Goal: Transaction & Acquisition: Purchase product/service

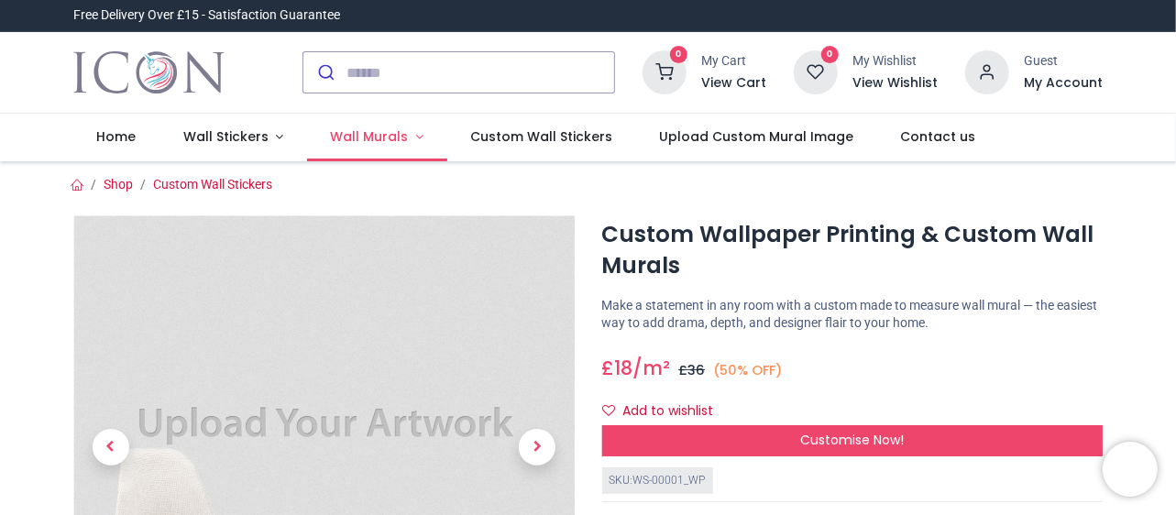
click at [409, 136] on link "Wall Murals" at bounding box center [377, 138] width 140 height 48
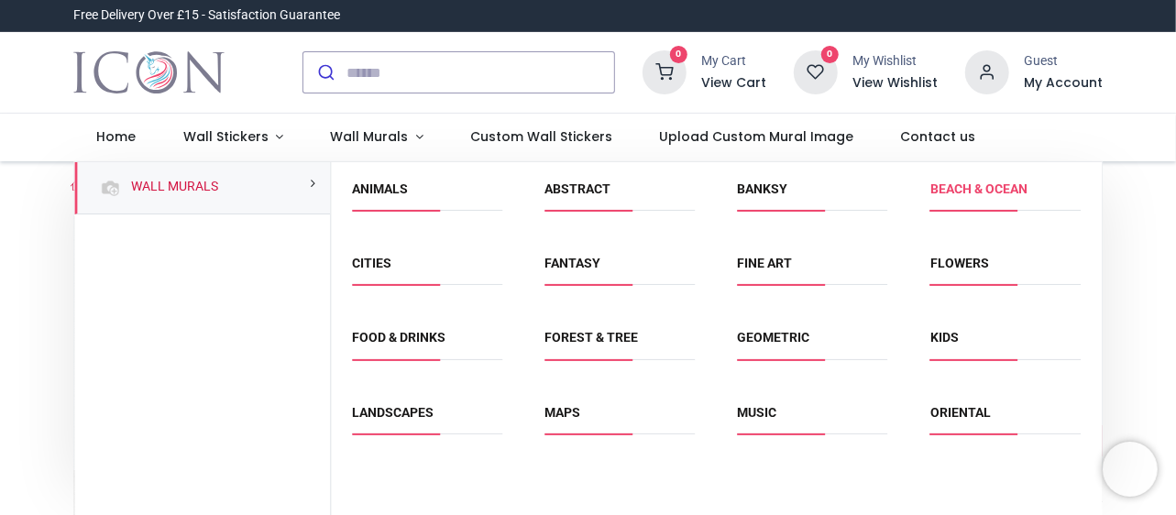
click at [955, 184] on link "Beach & Ocean" at bounding box center [979, 189] width 97 height 15
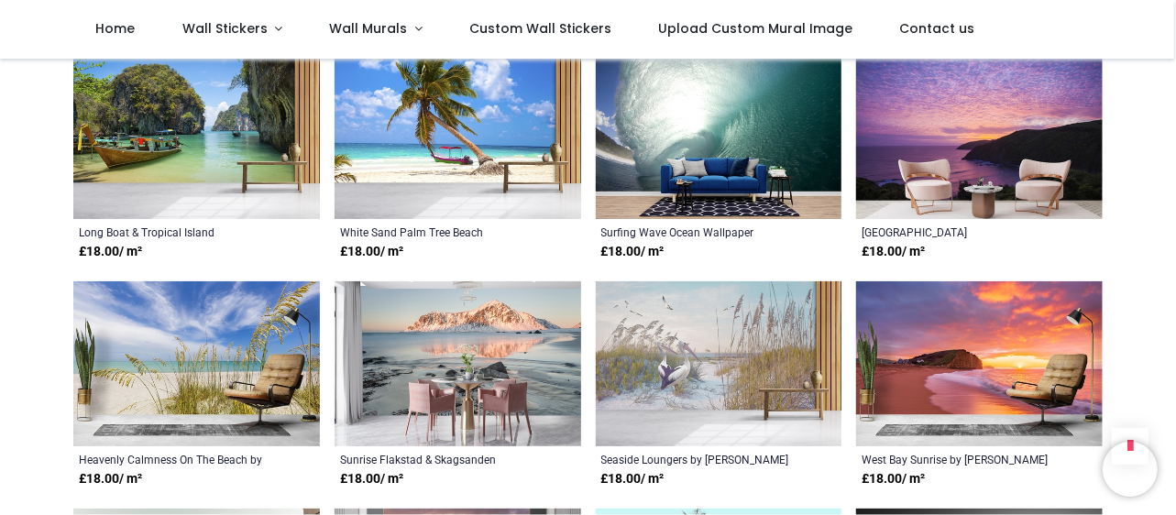
scroll to position [2696, 0]
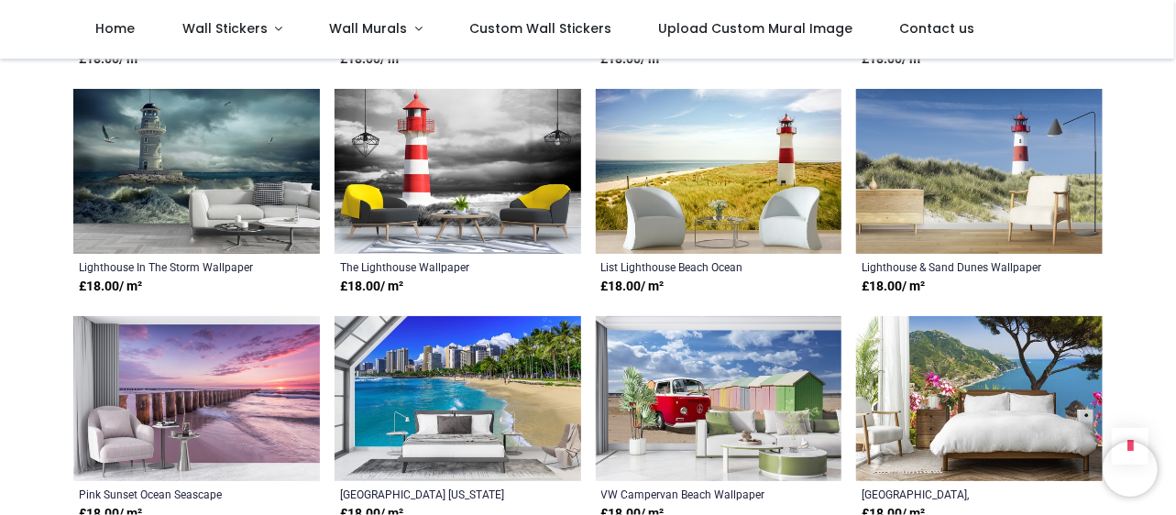
scroll to position [3572, 0]
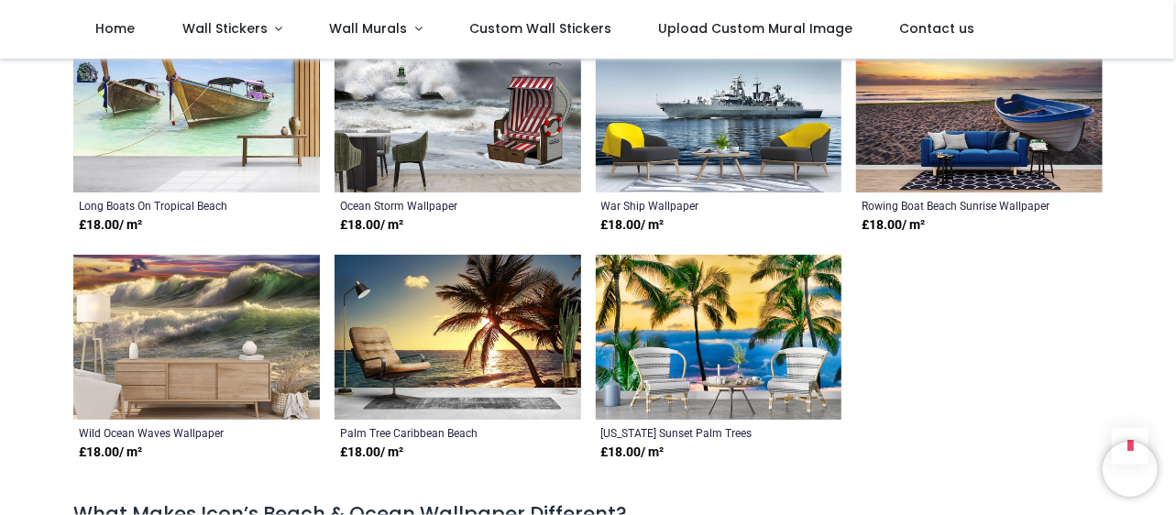
scroll to position [7287, 0]
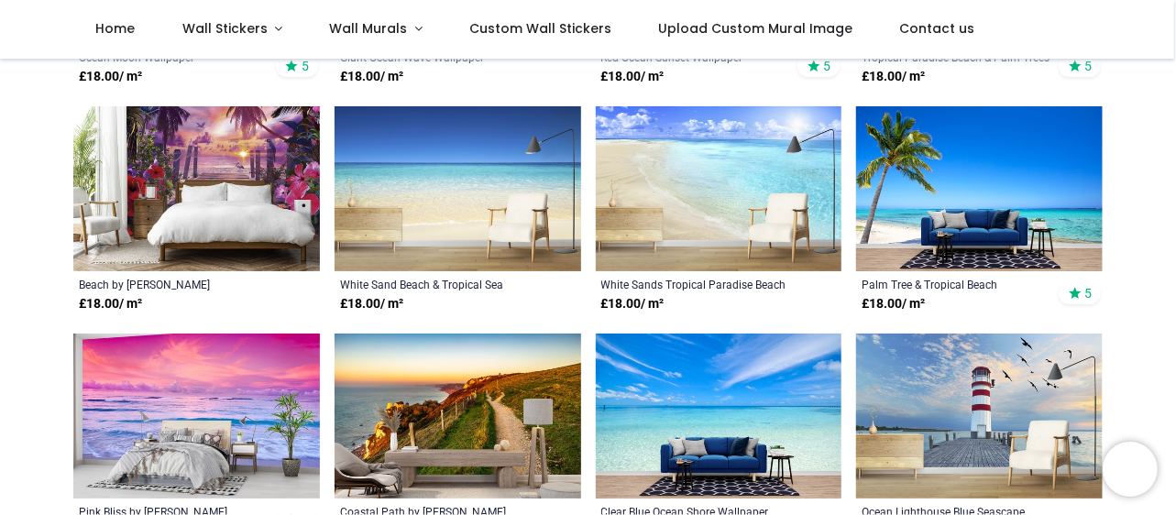
scroll to position [612, 0]
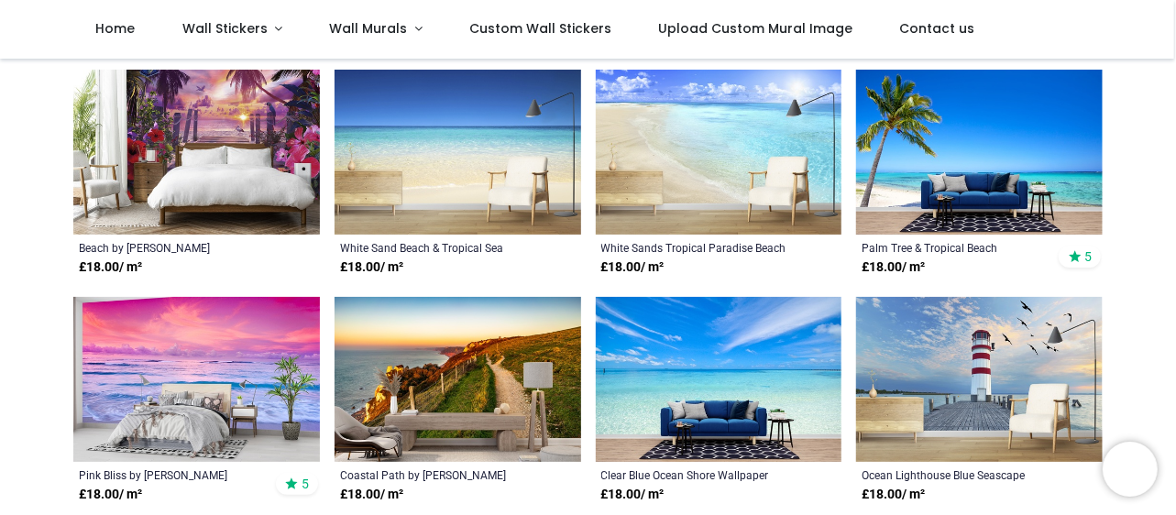
click at [729, 154] on img at bounding box center [719, 152] width 247 height 165
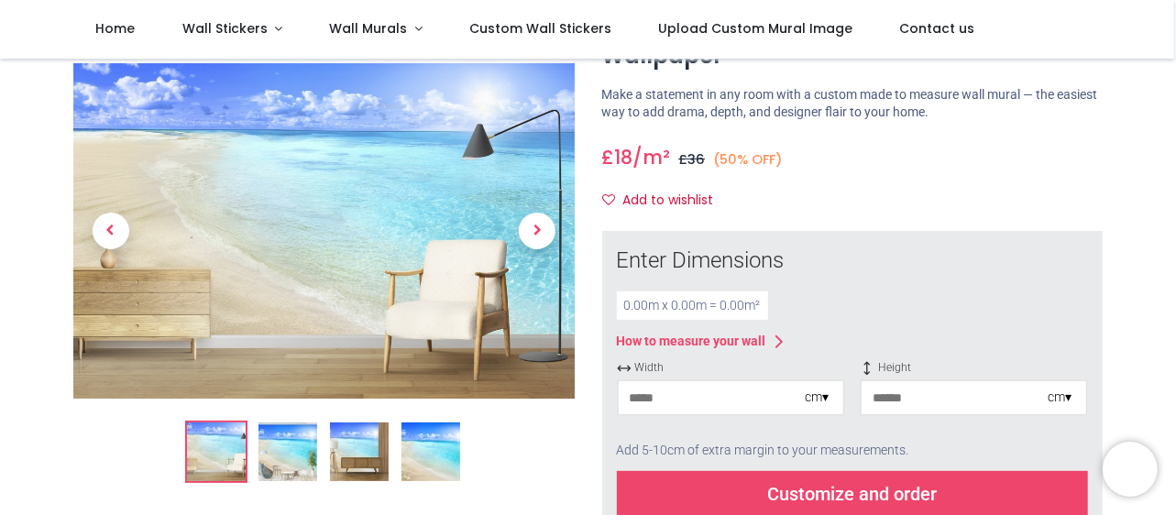
scroll to position [149, 0]
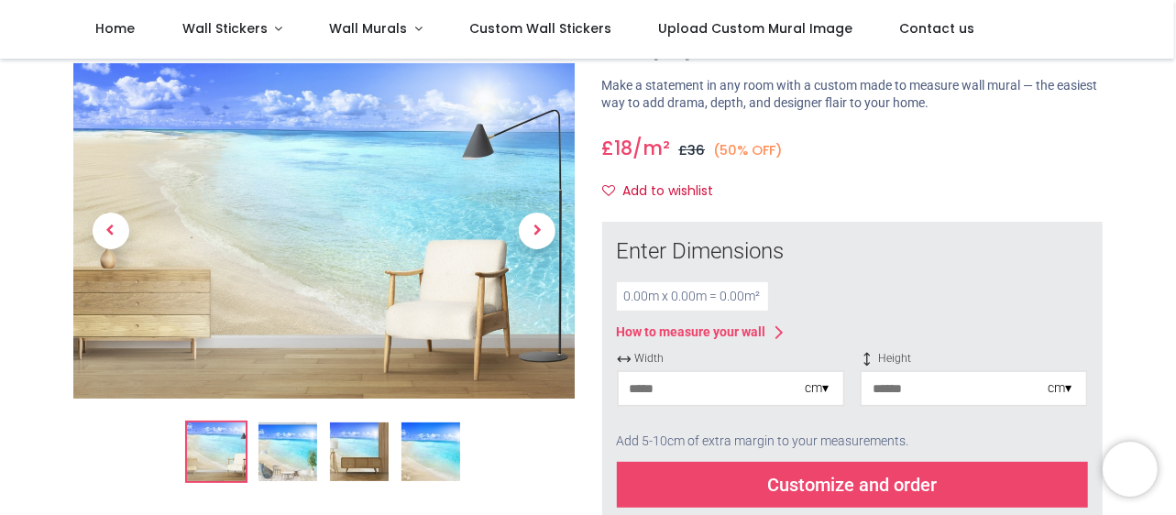
click at [700, 372] on input "number" at bounding box center [712, 388] width 186 height 33
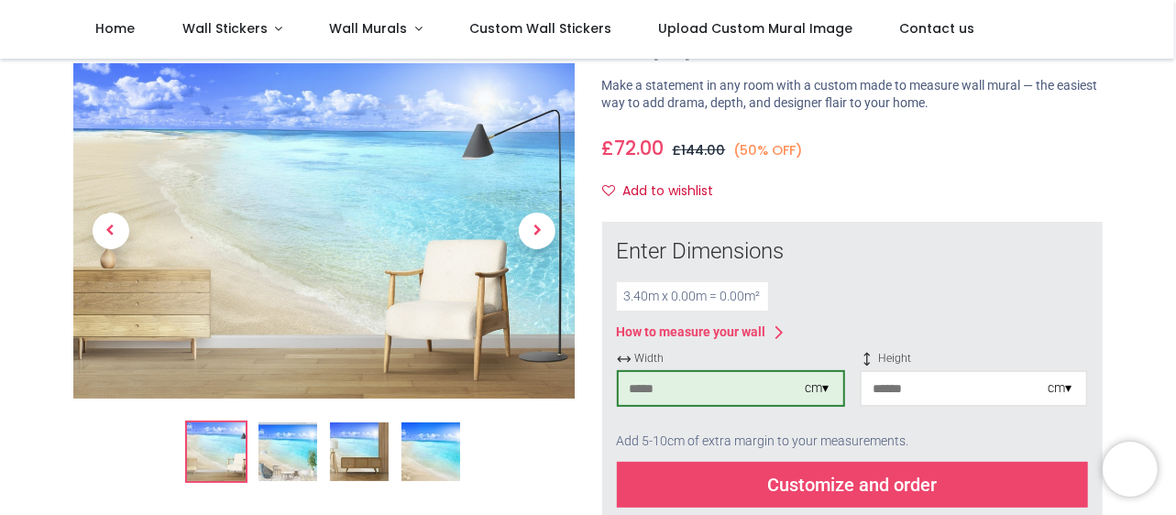
type input "***"
click at [923, 372] on input "number" at bounding box center [955, 388] width 186 height 33
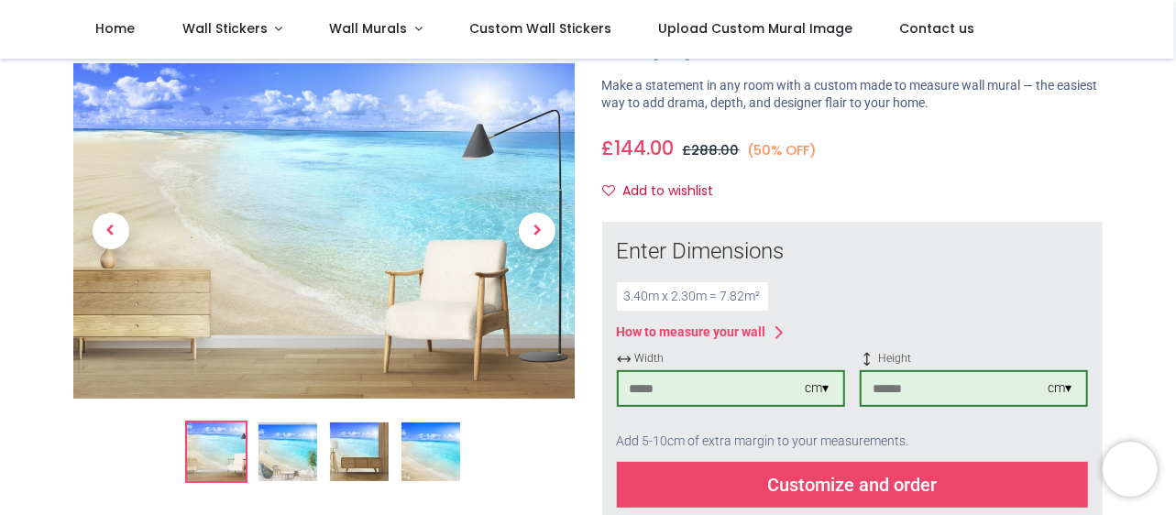
type input "***"
drag, startPoint x: 1174, startPoint y: 76, endPoint x: 1179, endPoint y: 107, distance: 31.7
click at [1175, 107] on html "Login • Register Home Wall Stickers" at bounding box center [588, 257] width 1176 height 515
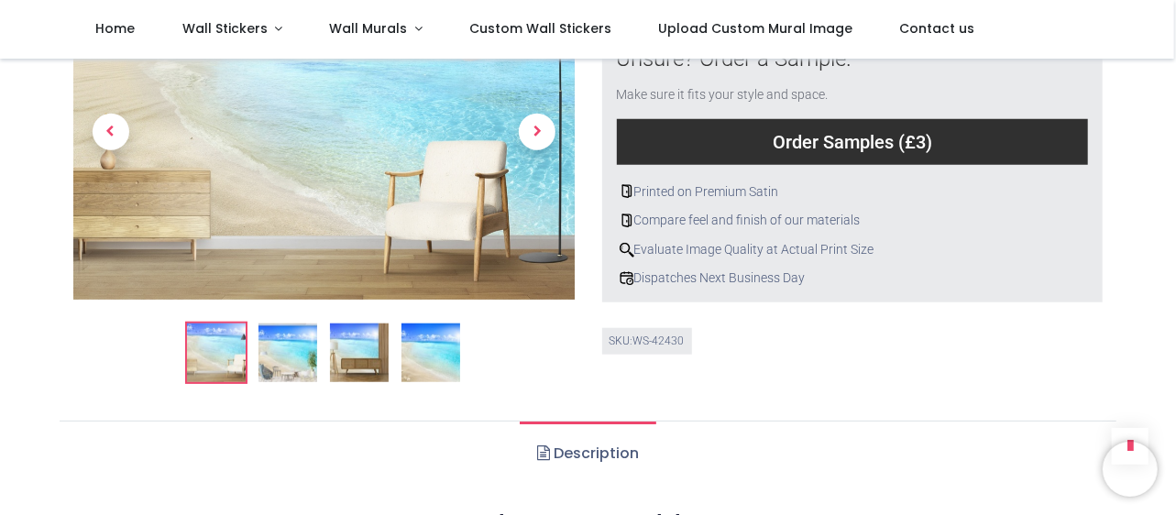
scroll to position [810, 0]
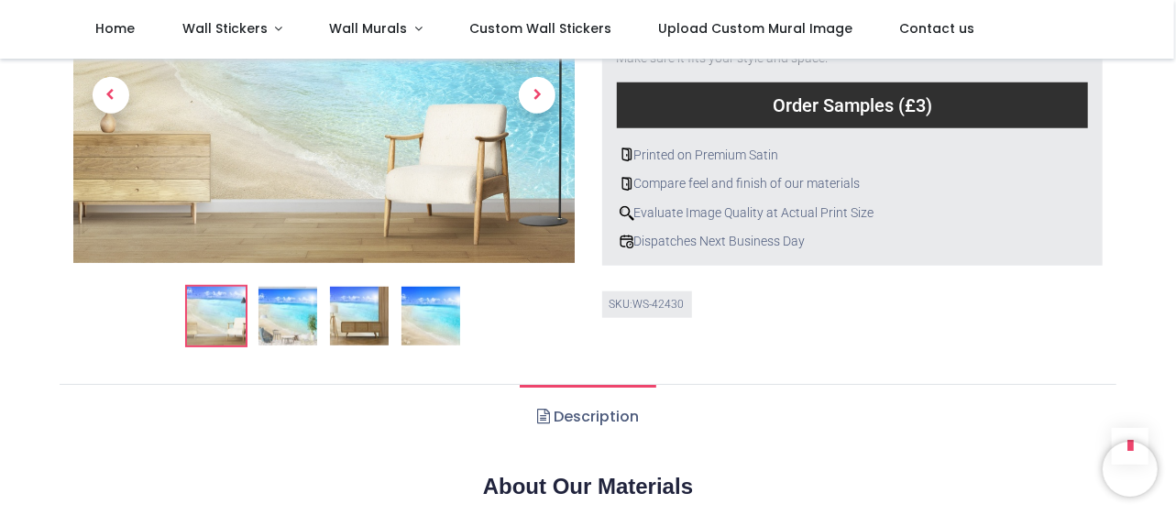
click at [292, 287] on img at bounding box center [288, 316] width 59 height 59
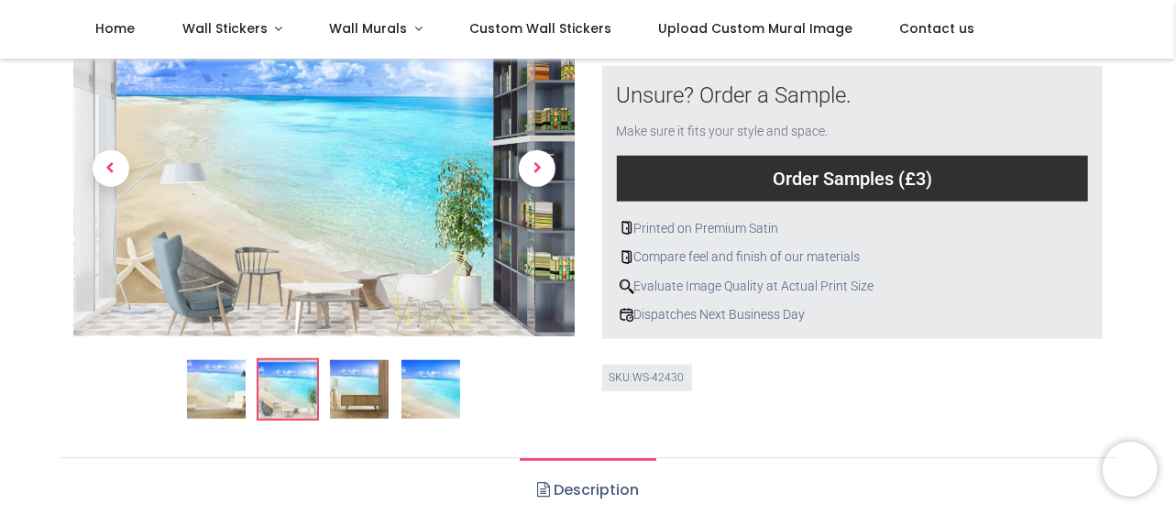
scroll to position [700, 0]
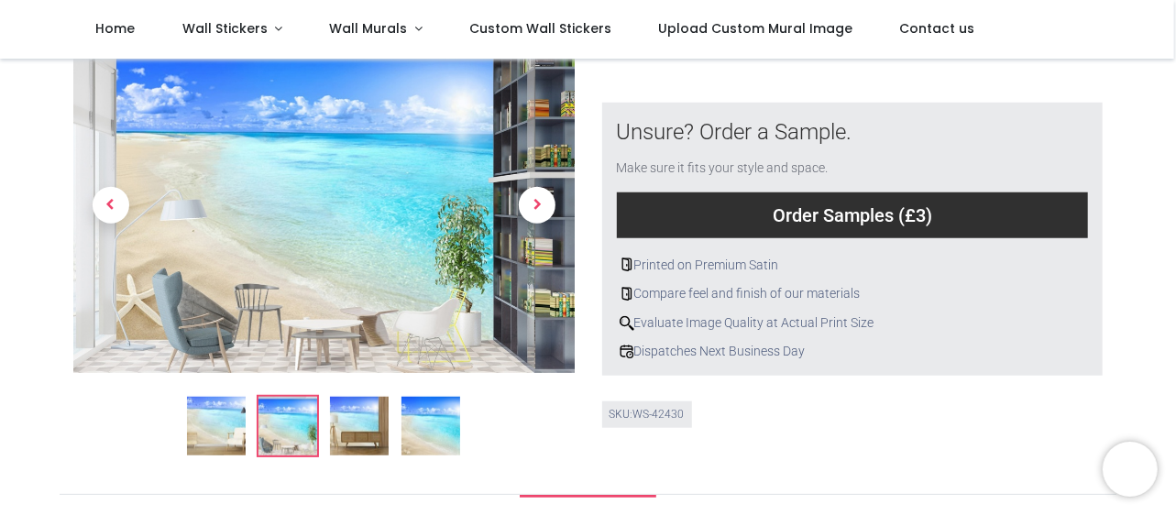
click at [348, 397] on img at bounding box center [359, 426] width 59 height 59
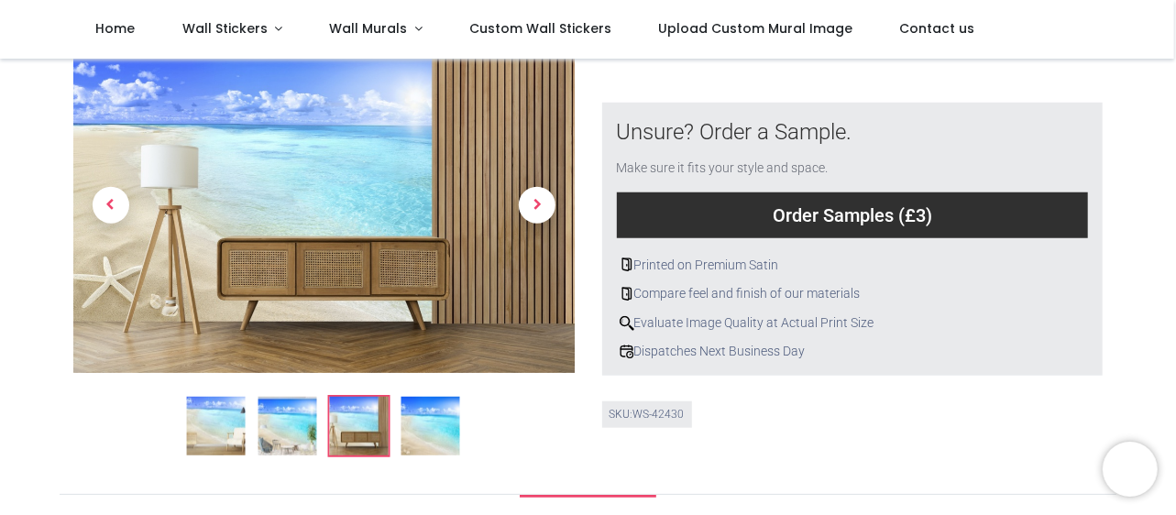
click at [423, 397] on img at bounding box center [431, 426] width 59 height 59
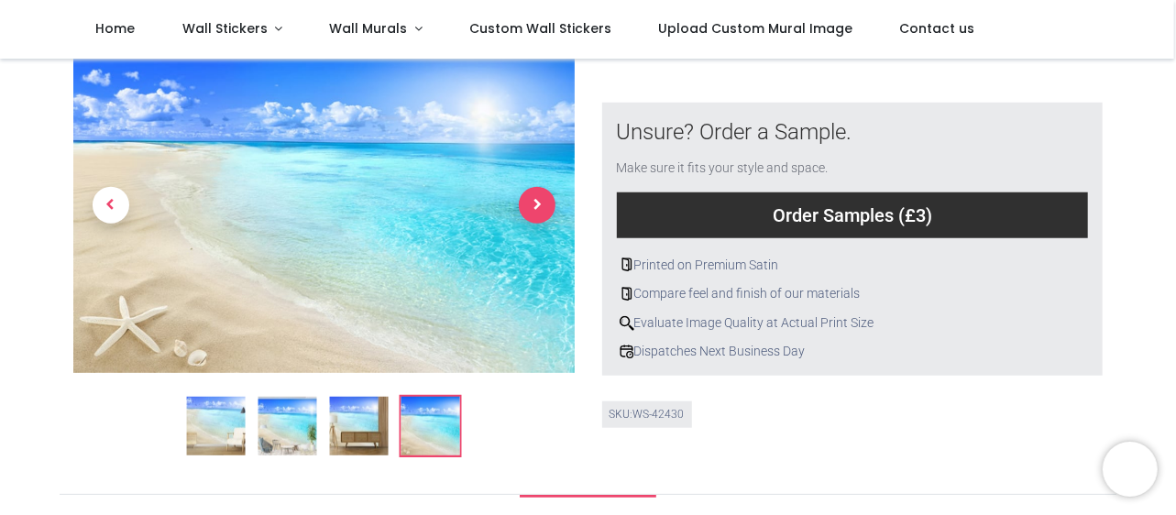
click at [532, 187] on span "Next" at bounding box center [537, 205] width 37 height 37
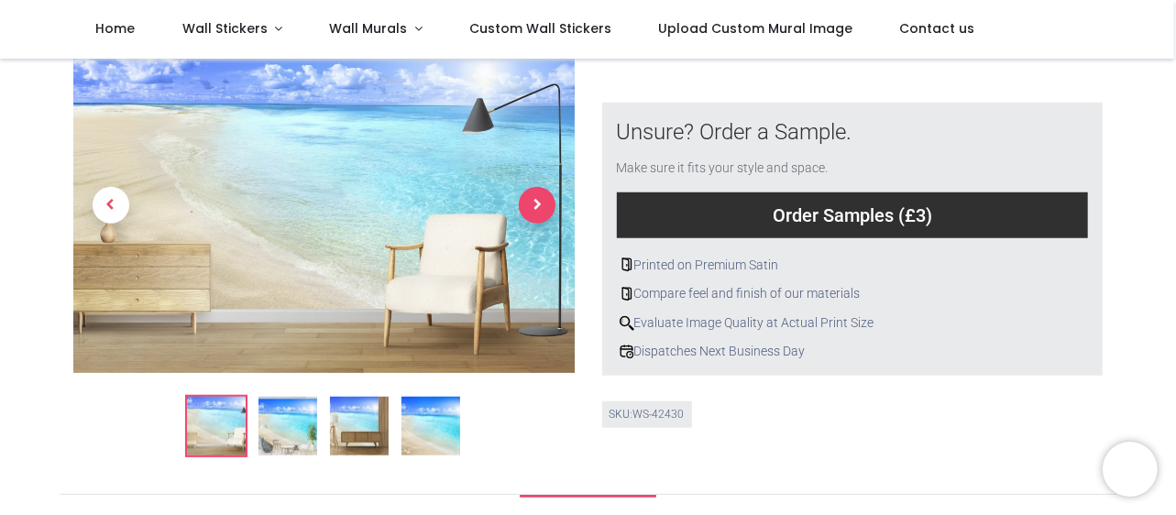
click at [532, 187] on span "Next" at bounding box center [537, 205] width 37 height 37
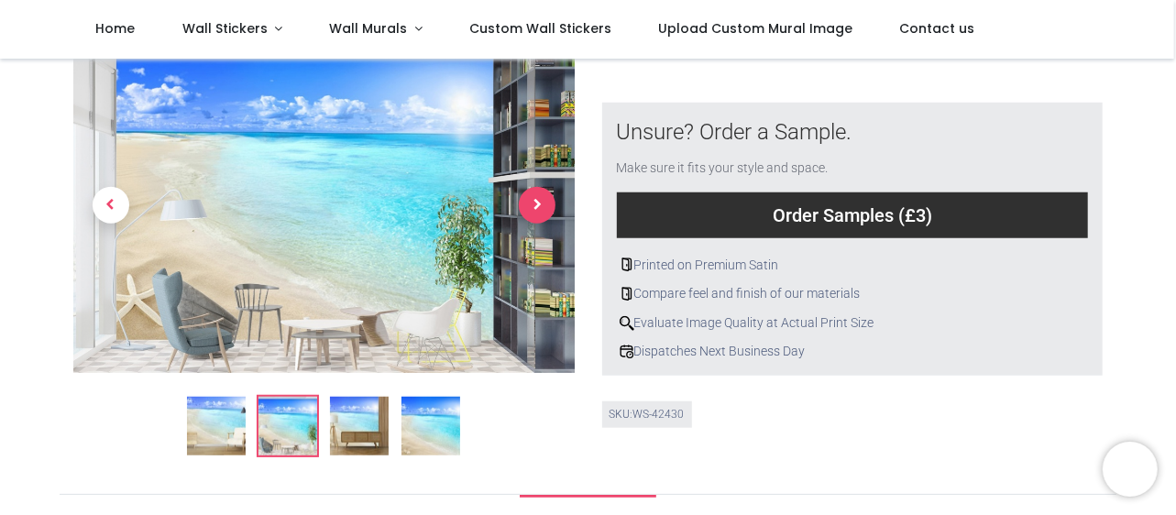
click at [532, 187] on span "Next" at bounding box center [537, 205] width 37 height 37
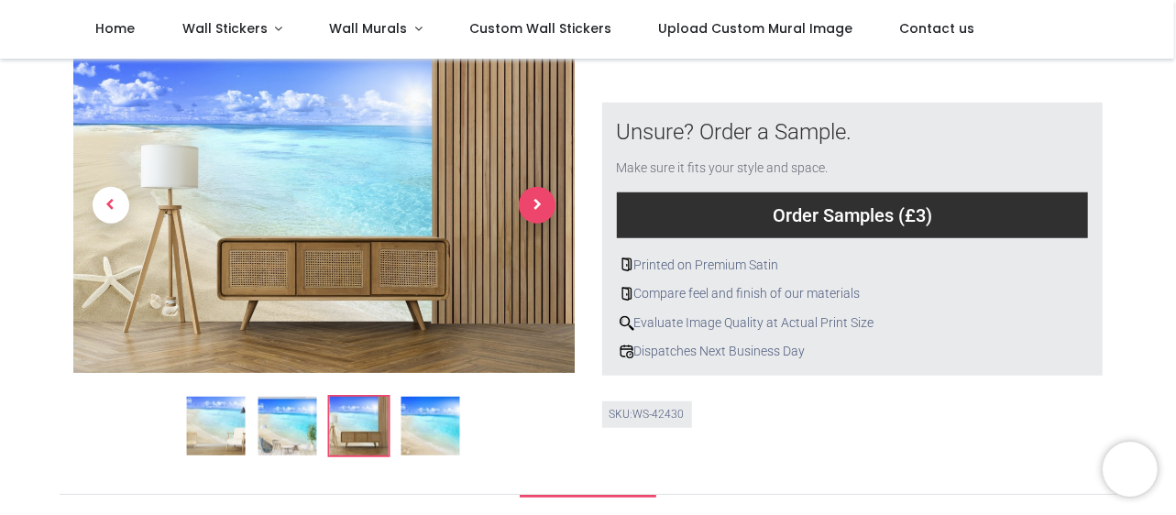
click at [532, 187] on span "Next" at bounding box center [537, 205] width 37 height 37
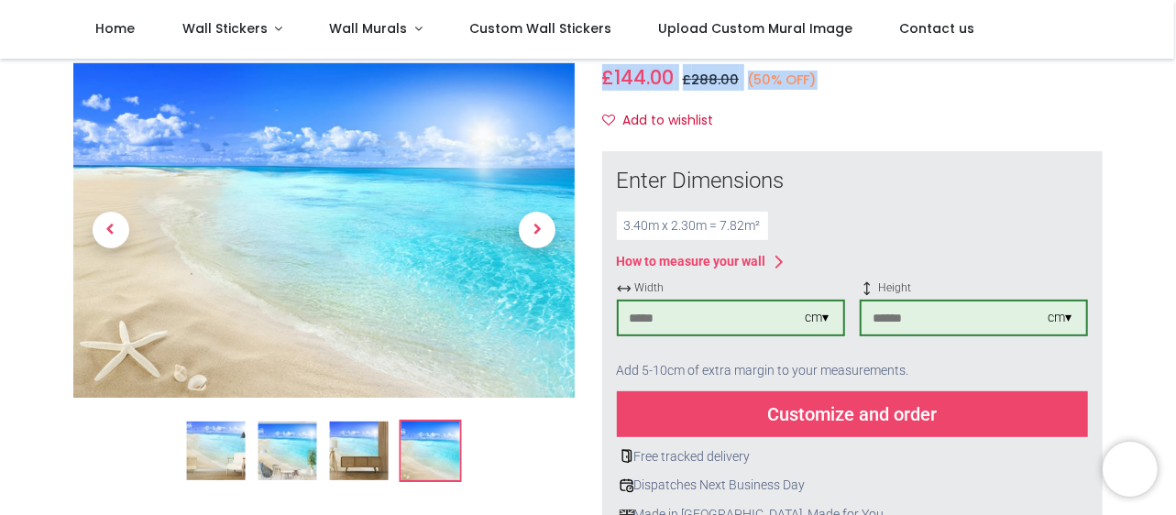
scroll to position [257, 0]
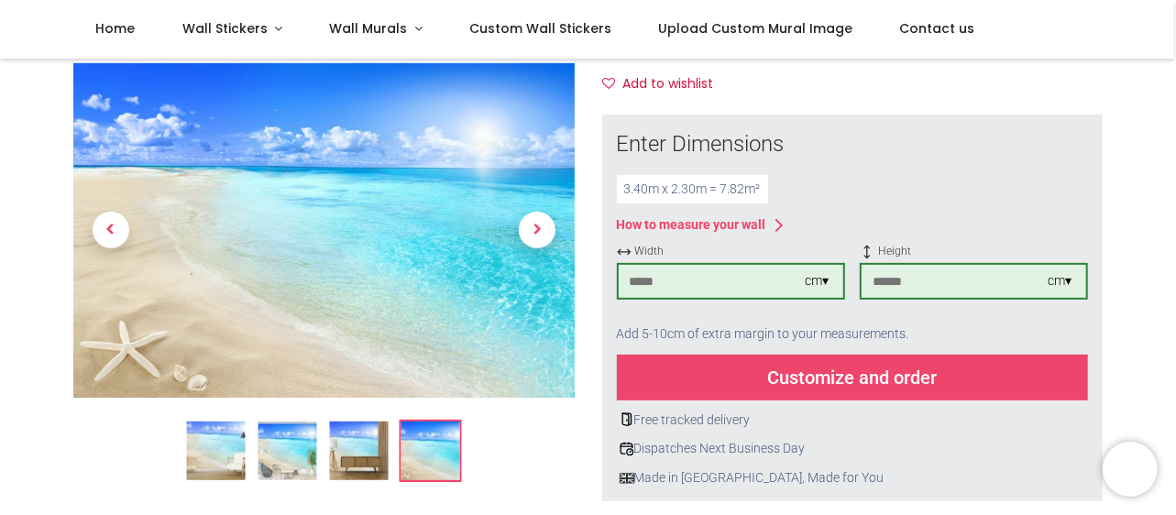
click at [717, 265] on input "***" at bounding box center [712, 281] width 186 height 33
type input "***"
click at [904, 265] on input "***" at bounding box center [955, 281] width 186 height 33
type input "***"
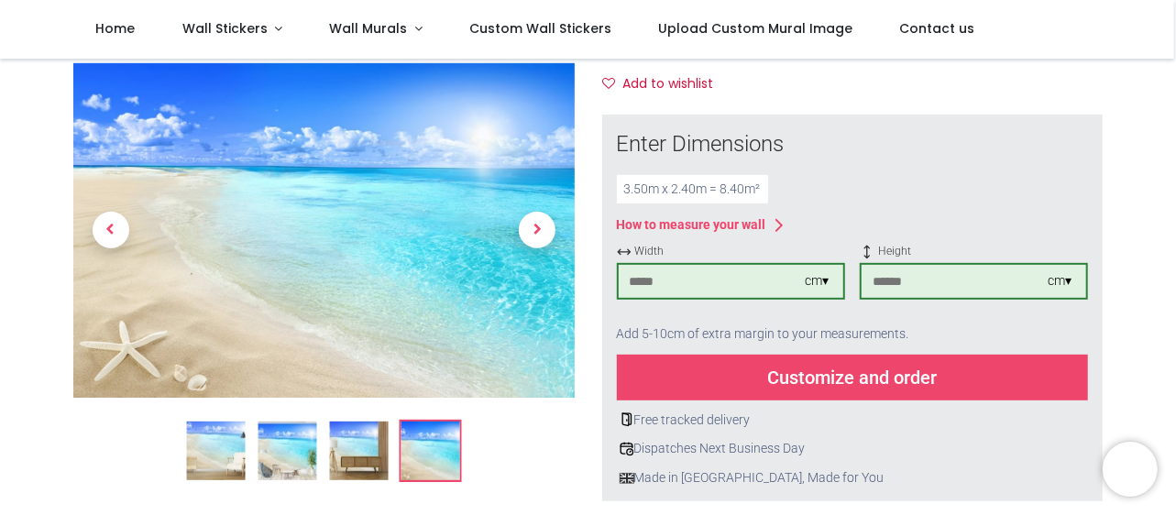
click at [975, 440] on div "Dispatches Next Business Day" at bounding box center [853, 449] width 472 height 18
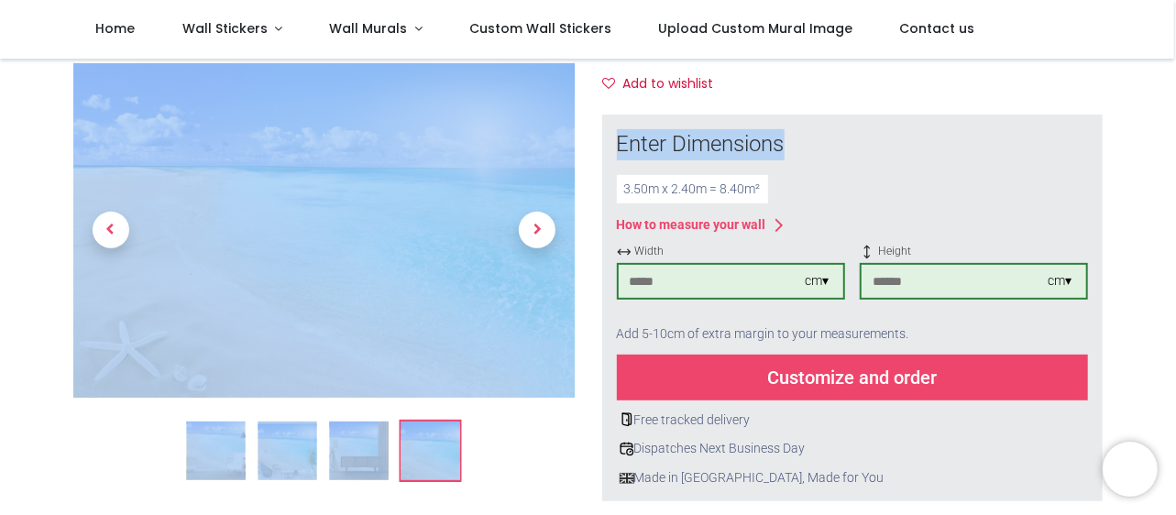
drag, startPoint x: 1174, startPoint y: 94, endPoint x: 1168, endPoint y: 59, distance: 35.3
click at [1168, 59] on div "Login • Register Home Wall Stickers" at bounding box center [588, 257] width 1176 height 515
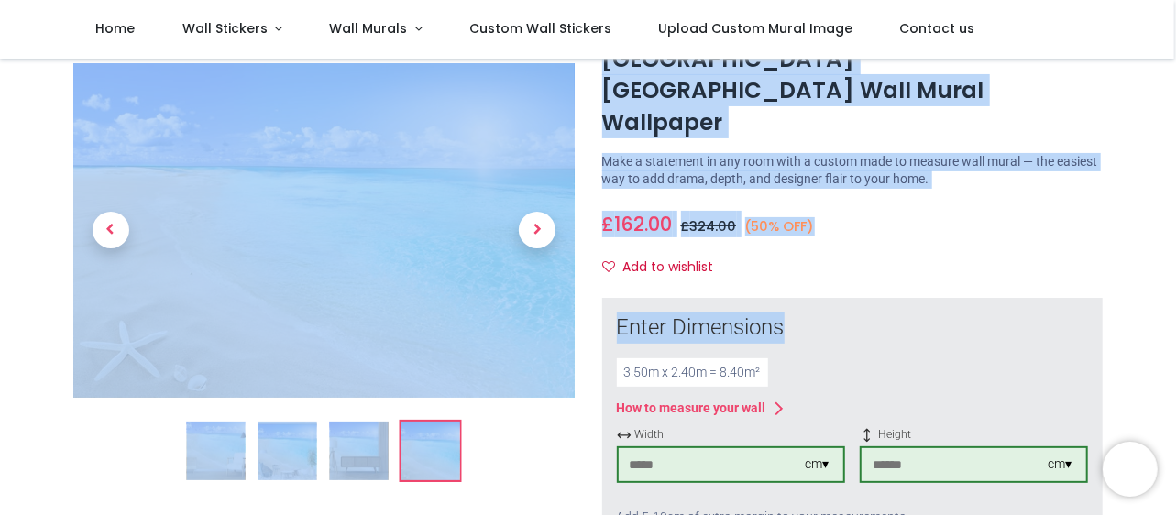
scroll to position [37, 0]
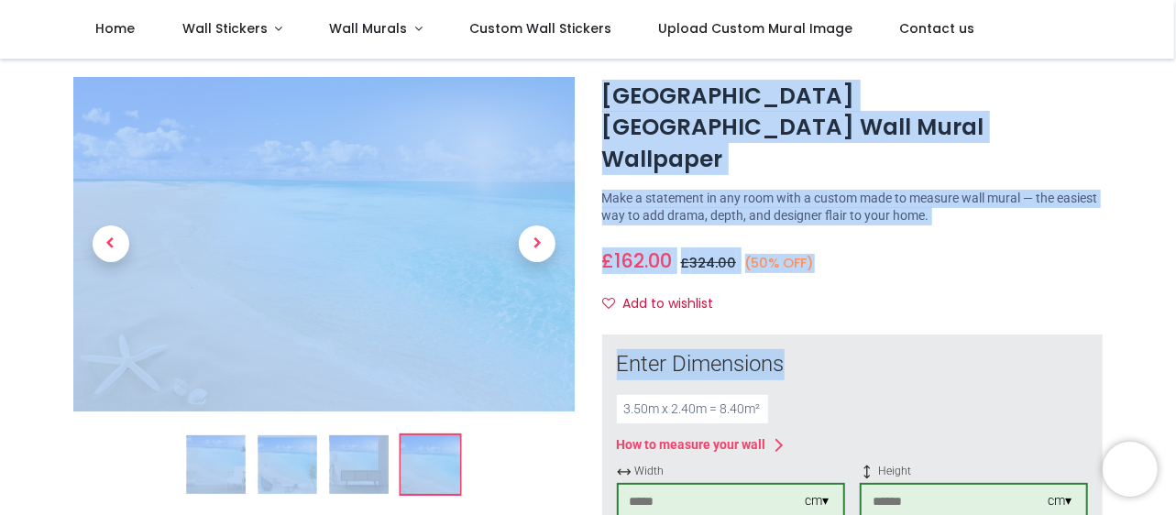
click at [886, 241] on div "£ 162.00 18.0 /m² GBP £ 324.00 (50% OFF) £ 36.00 Not Available For Sale" at bounding box center [853, 257] width 502 height 34
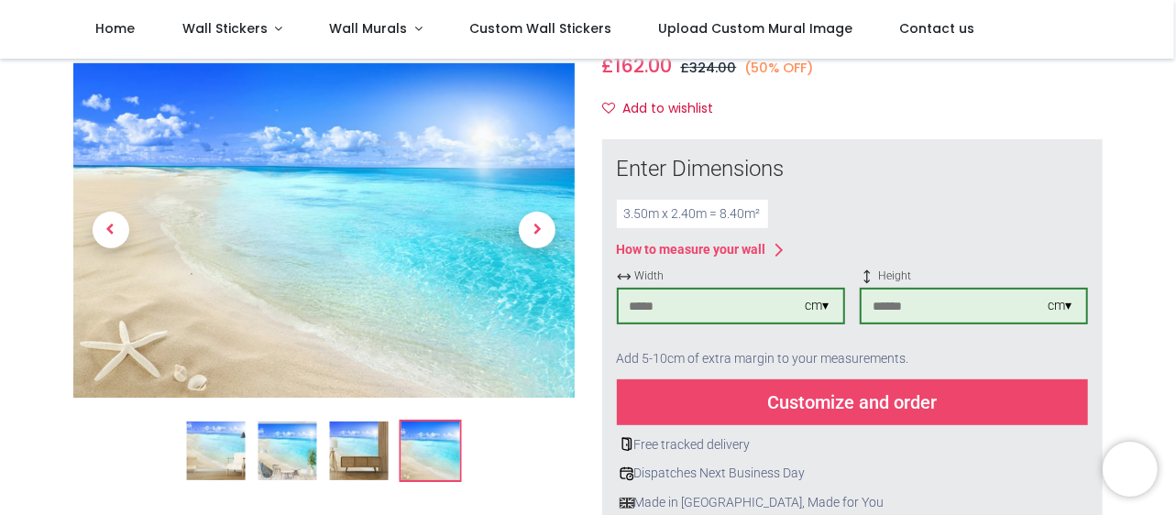
scroll to position [220, 0]
